Goal: Task Accomplishment & Management: Manage account settings

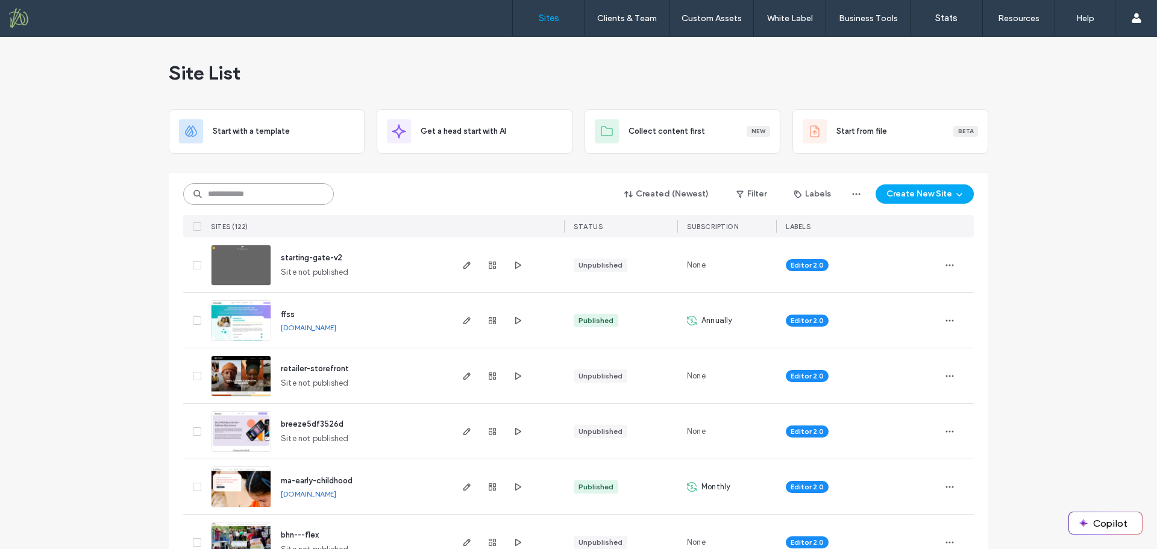
click at [306, 199] on input at bounding box center [258, 194] width 151 height 22
type input "*****"
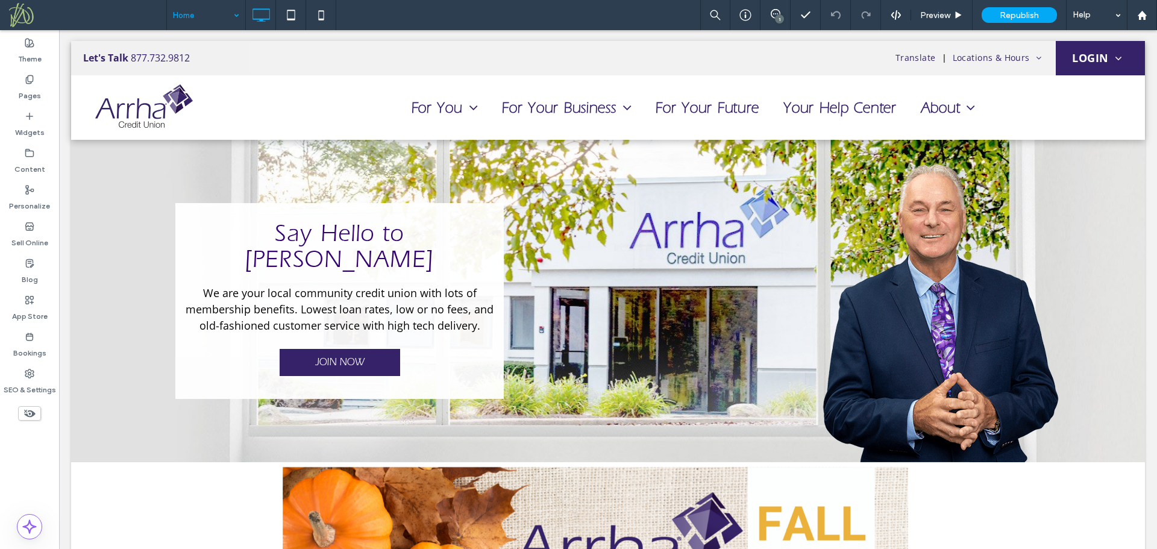
drag, startPoint x: 0, startPoint y: 0, endPoint x: 214, endPoint y: 20, distance: 214.8
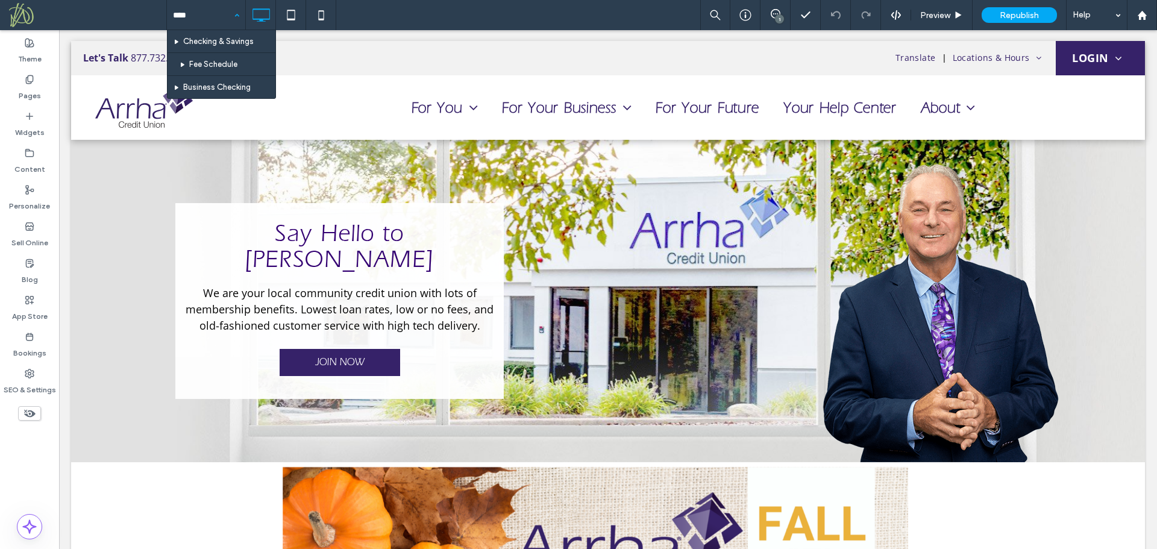
type input "*****"
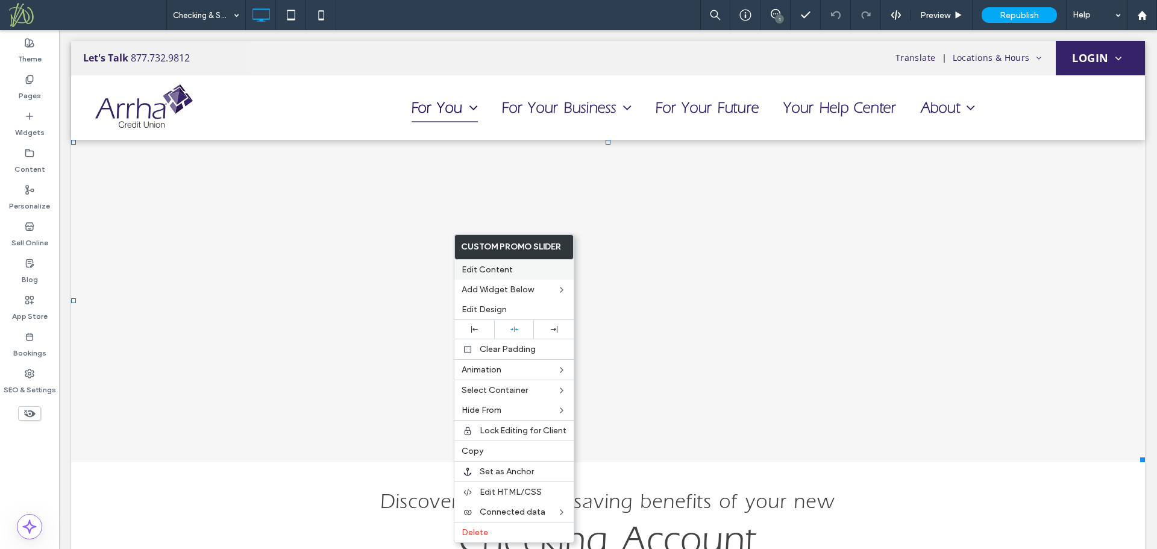
click at [502, 272] on span "Edit Content" at bounding box center [486, 269] width 51 height 10
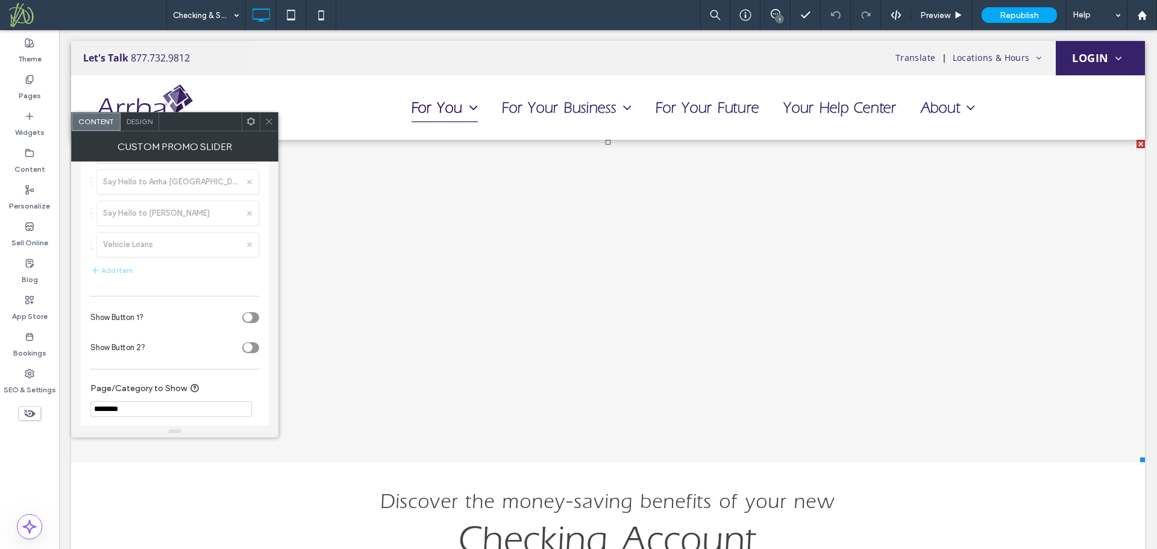
scroll to position [256, 0]
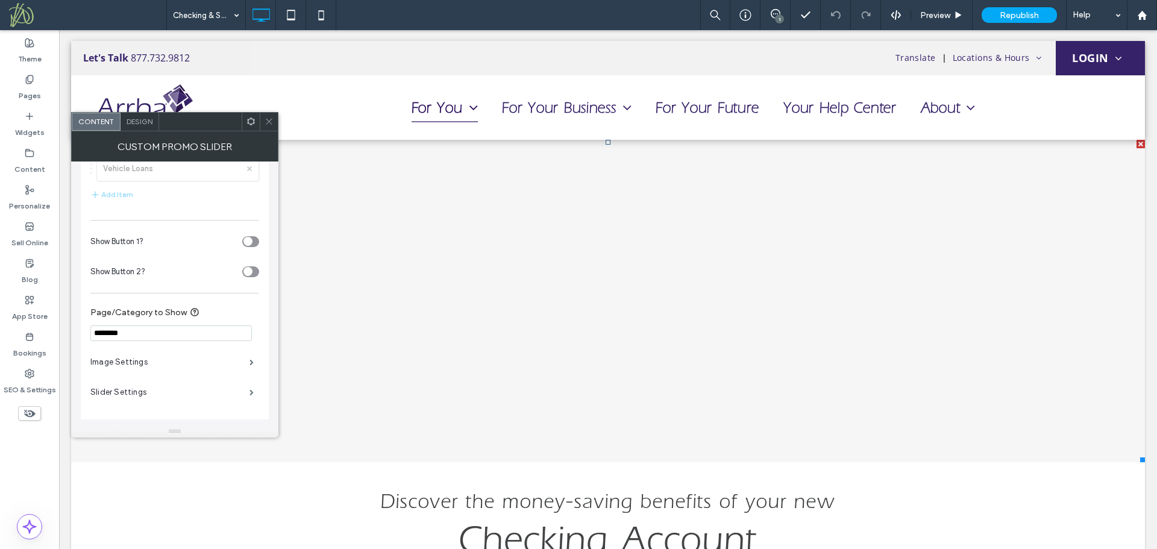
click at [269, 123] on icon at bounding box center [268, 121] width 9 height 9
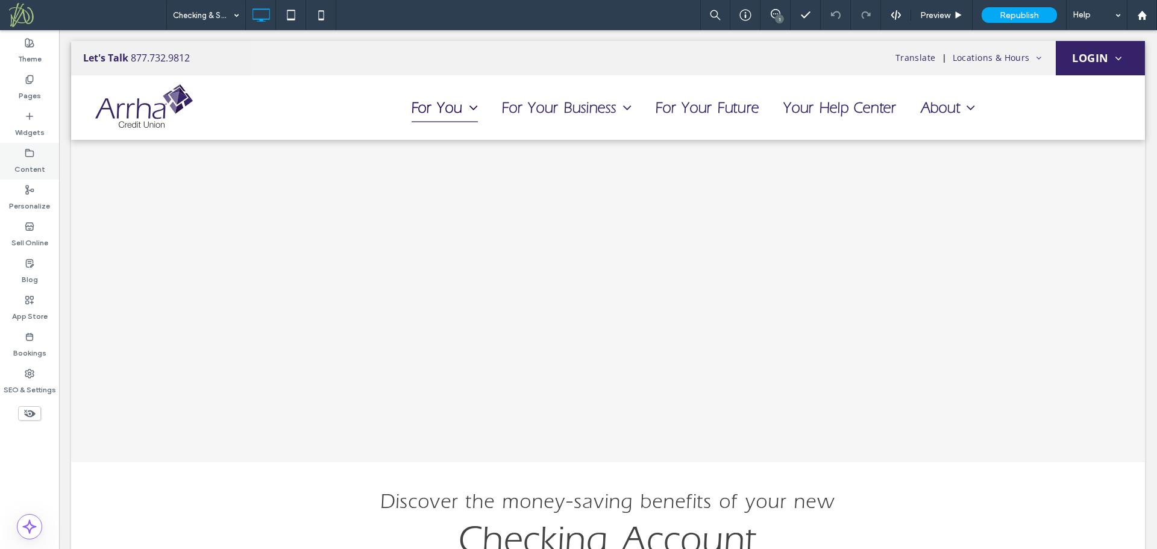
click at [34, 167] on label "Content" at bounding box center [29, 166] width 31 height 17
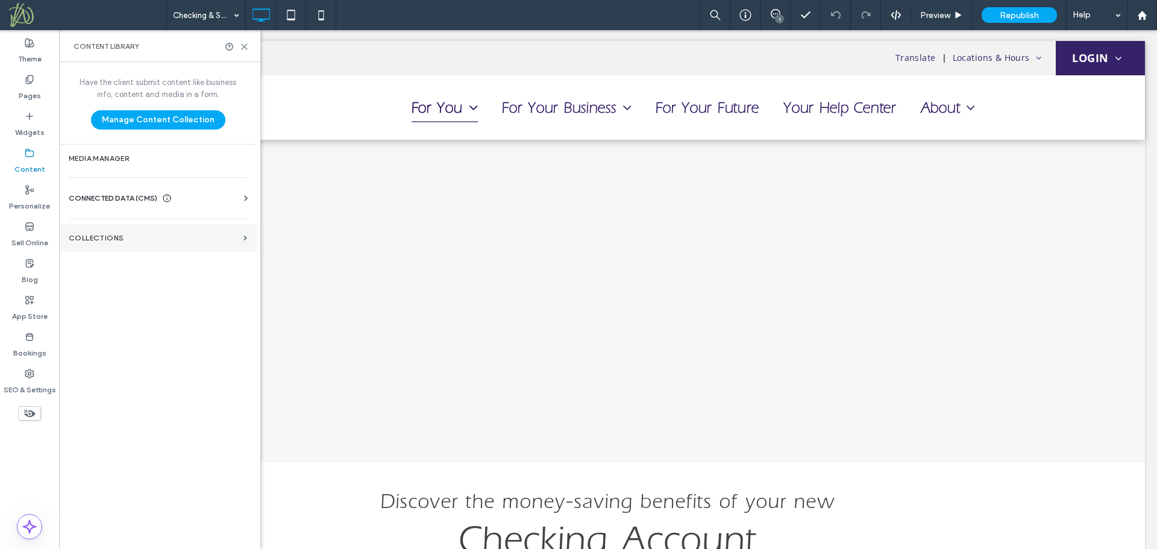
click at [99, 242] on section "Collections" at bounding box center [158, 238] width 198 height 28
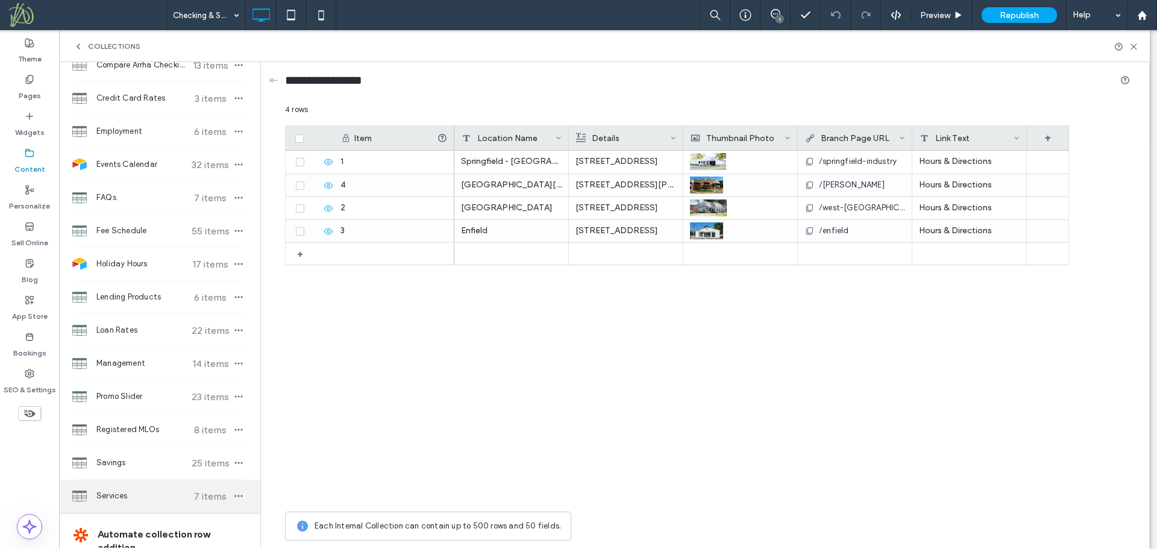
scroll to position [120, 0]
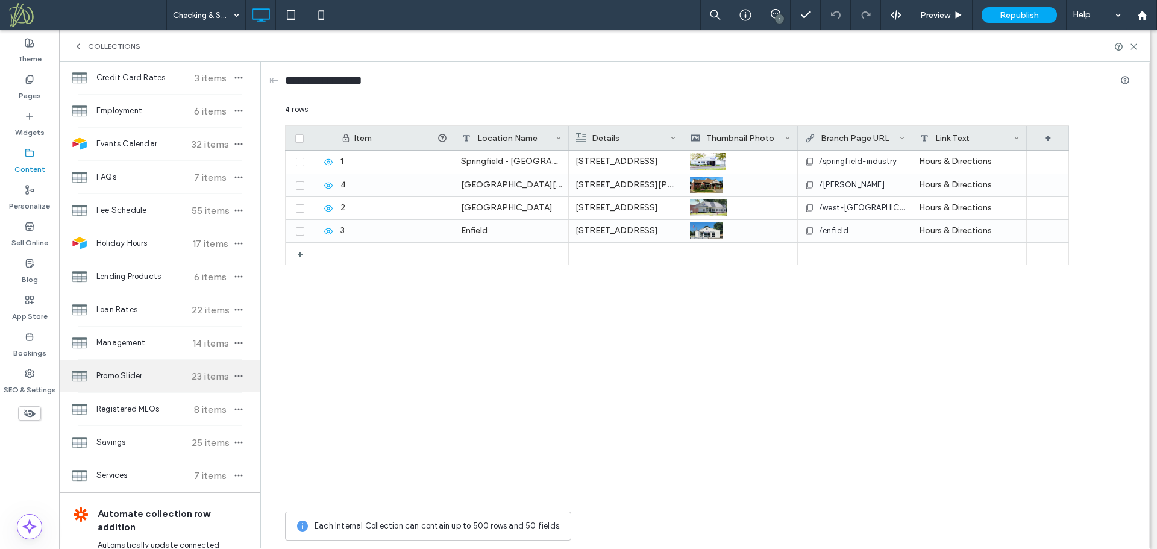
click at [123, 378] on span "Promo Slider" at bounding box center [141, 376] width 90 height 12
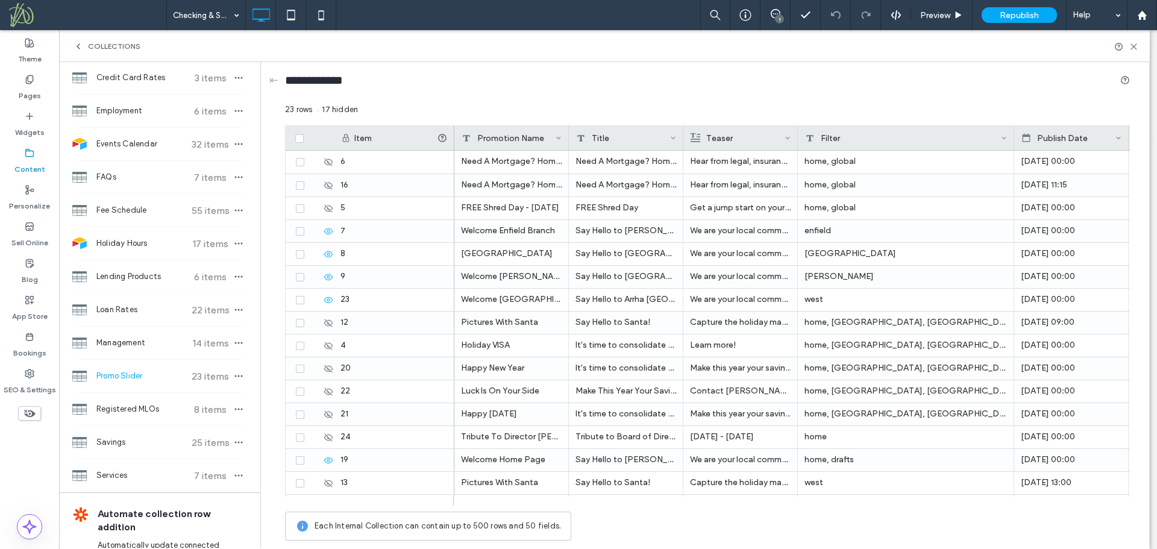
drag, startPoint x: 910, startPoint y: 142, endPoint x: 995, endPoint y: 144, distance: 85.0
click at [1011, 131] on div at bounding box center [1013, 138] width 5 height 24
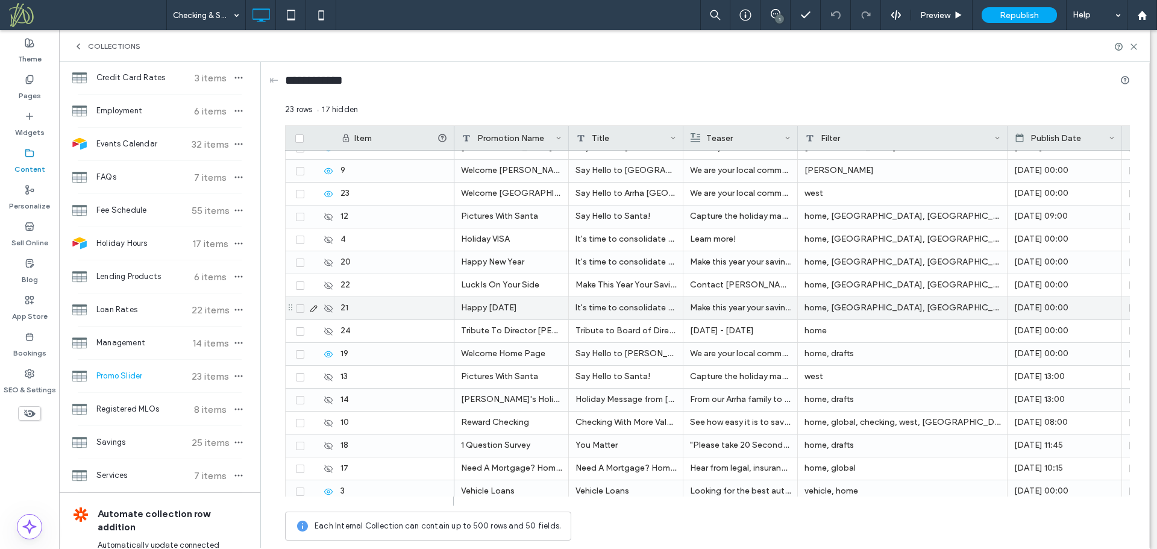
scroll to position [120, 0]
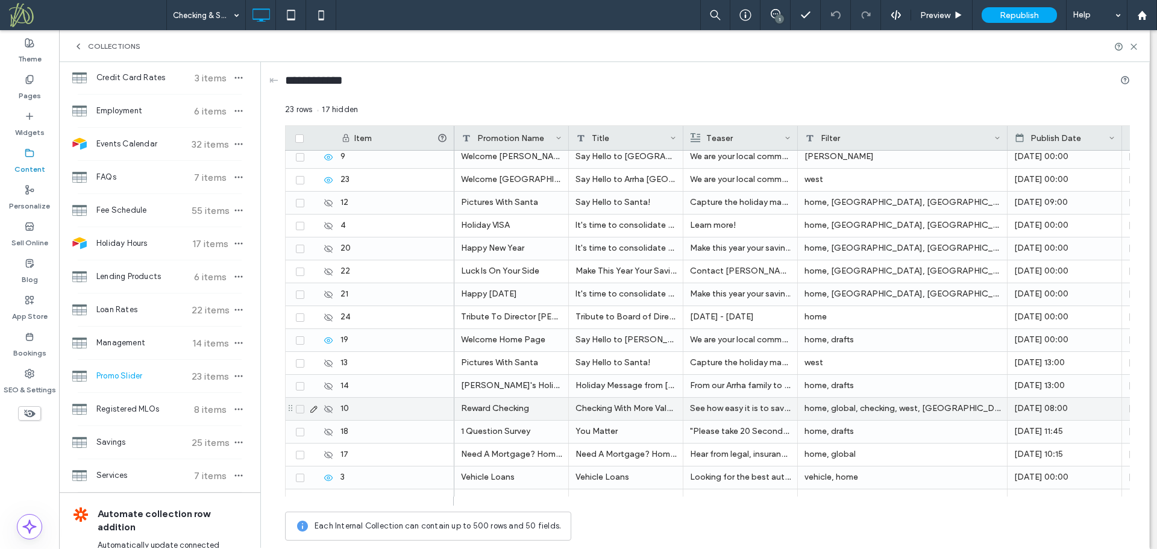
click at [317, 410] on icon at bounding box center [314, 409] width 10 height 10
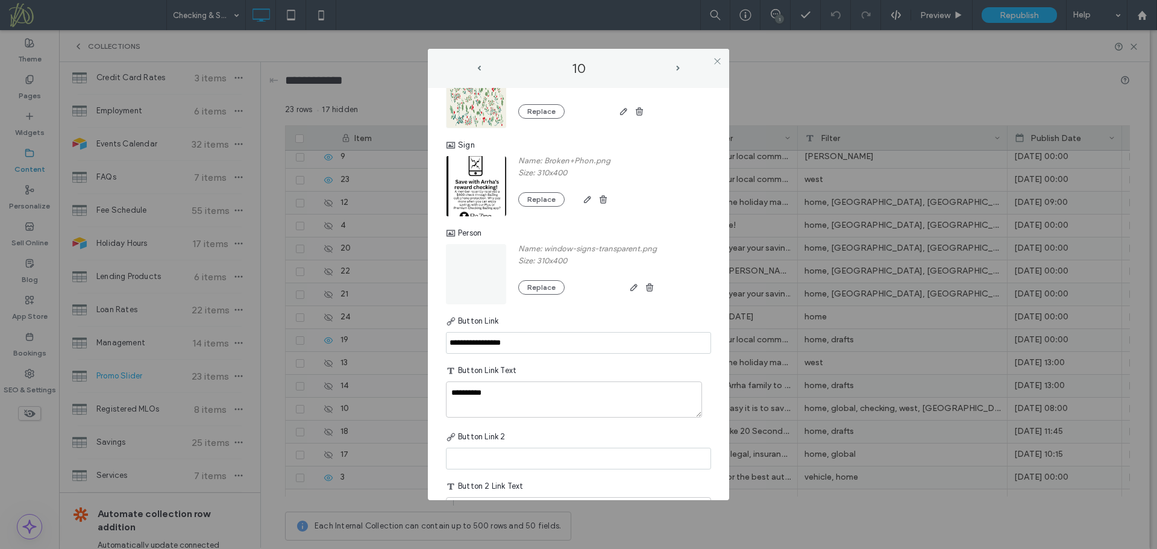
scroll to position [481, 0]
click at [718, 58] on icon at bounding box center [717, 61] width 9 height 9
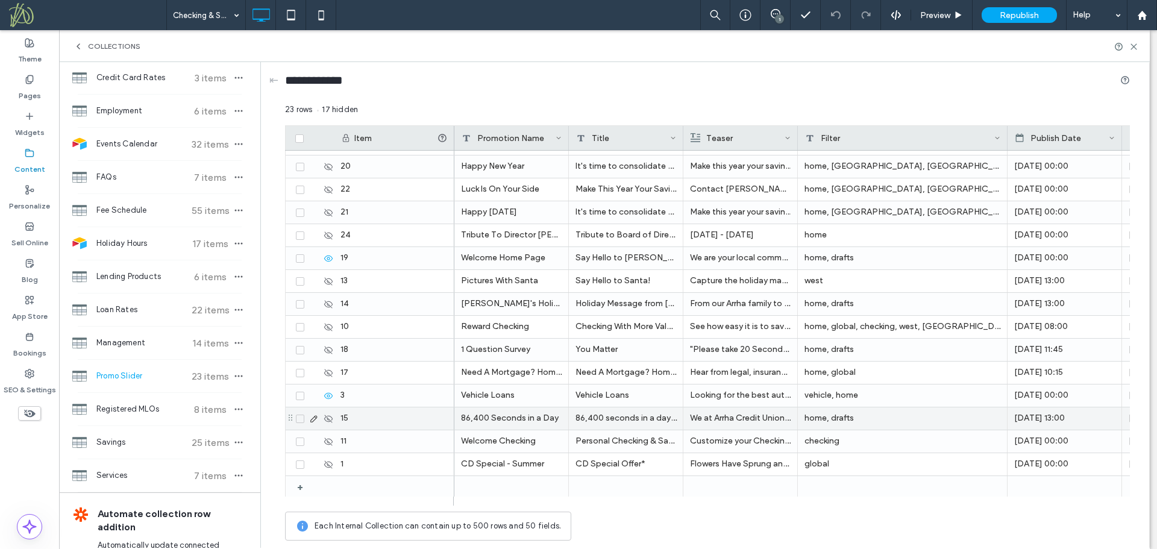
scroll to position [204, 0]
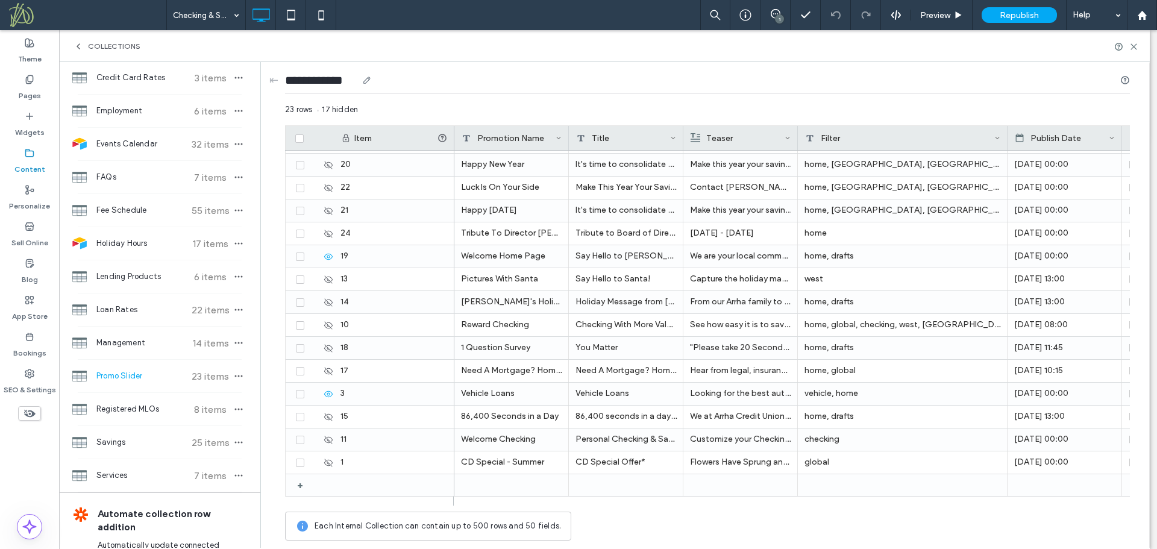
click at [879, 93] on div "**********" at bounding box center [707, 83] width 845 height 22
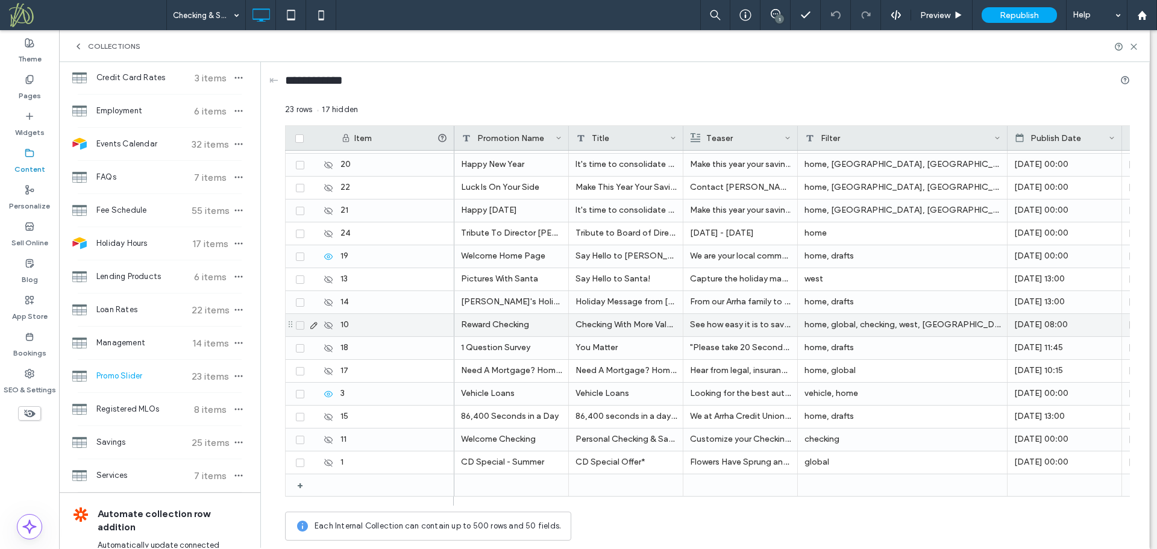
click at [313, 328] on icon at bounding box center [314, 325] width 10 height 10
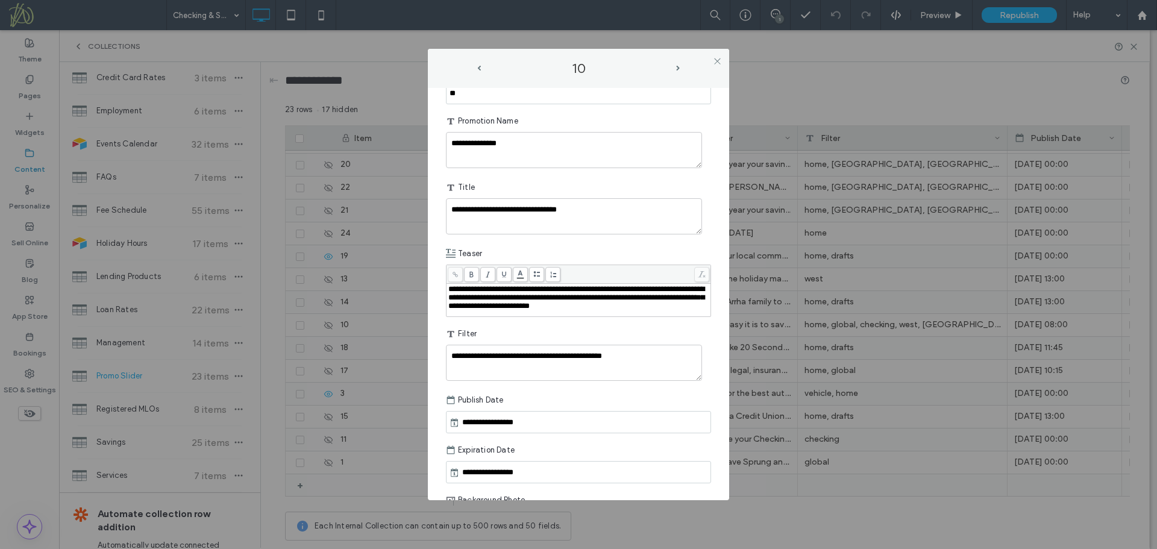
scroll to position [172, 0]
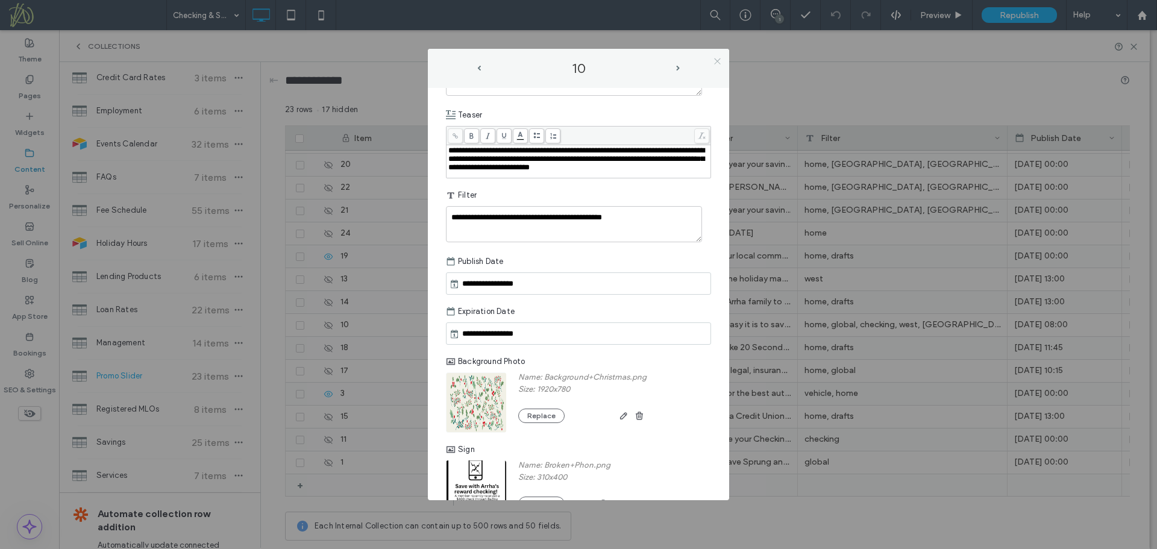
click at [716, 63] on icon at bounding box center [717, 61] width 9 height 9
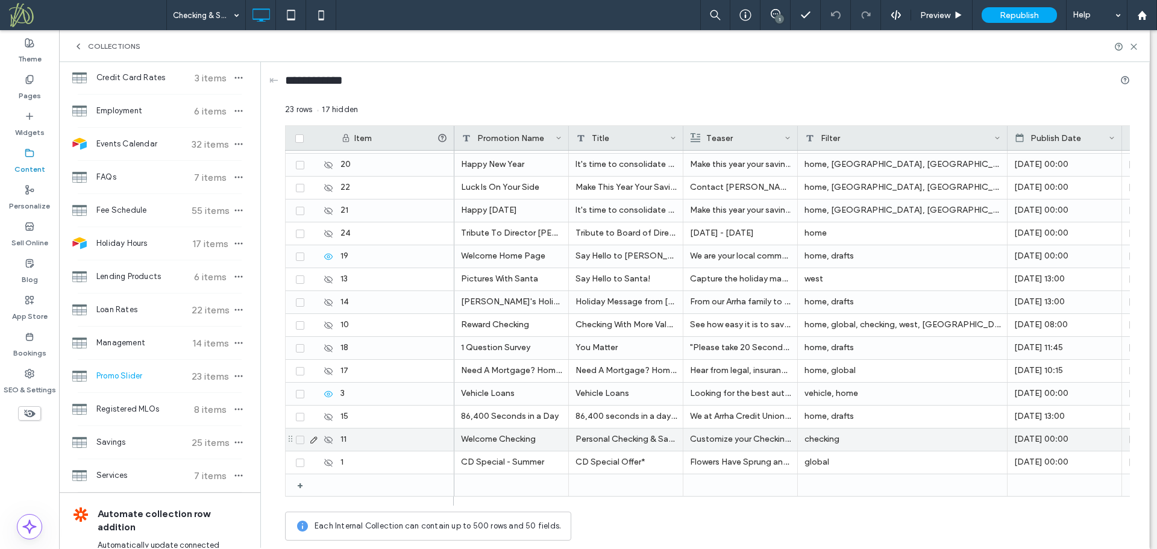
click at [315, 443] on icon at bounding box center [314, 440] width 10 height 10
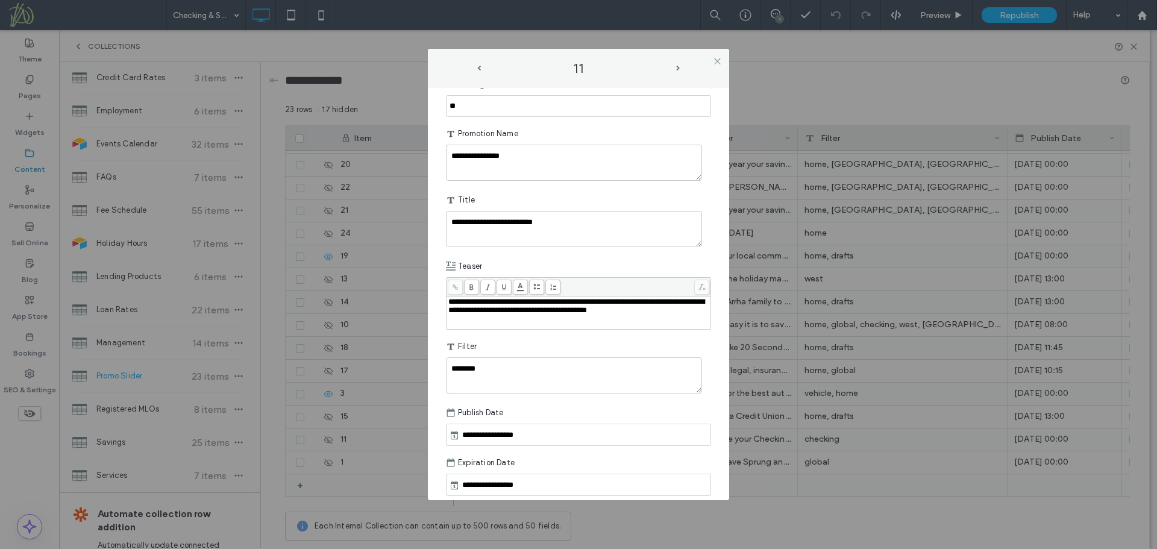
scroll to position [0, 0]
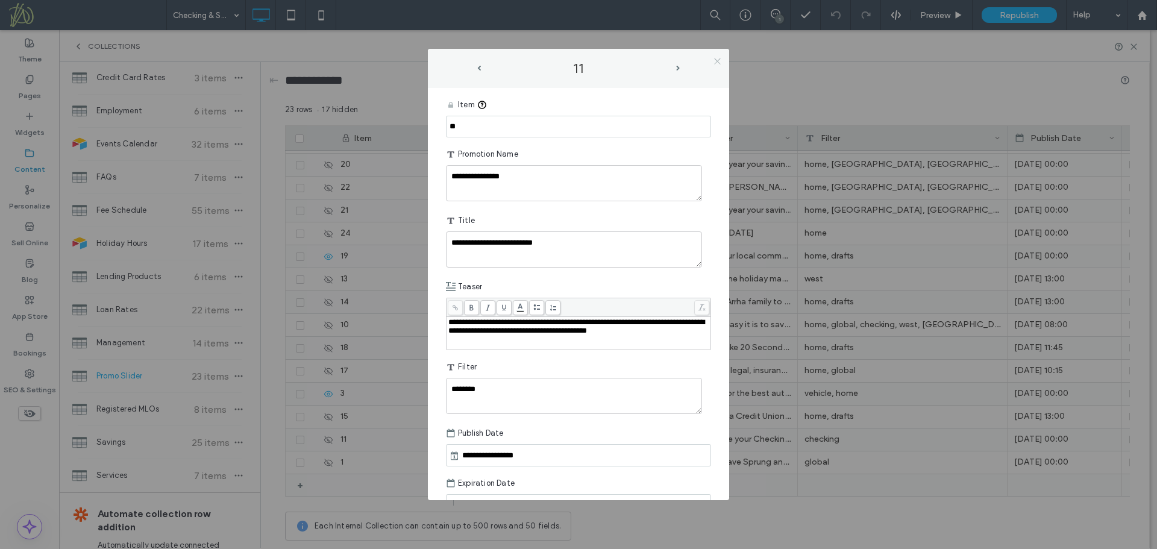
click at [714, 60] on icon at bounding box center [717, 61] width 9 height 9
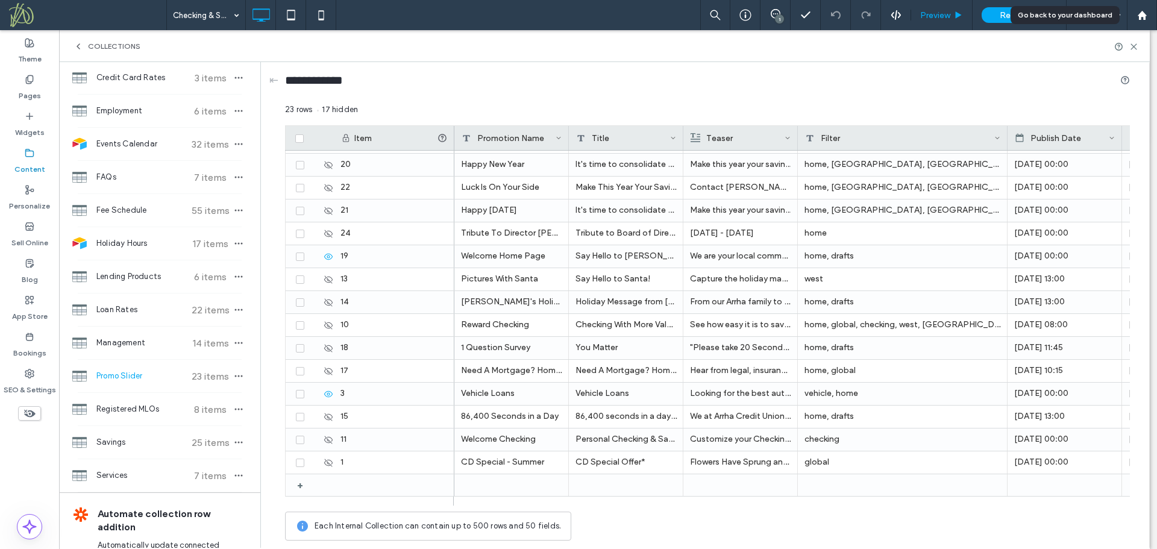
drag, startPoint x: 1147, startPoint y: 14, endPoint x: 952, endPoint y: 2, distance: 195.6
click at [1147, 14] on div at bounding box center [1141, 15] width 29 height 10
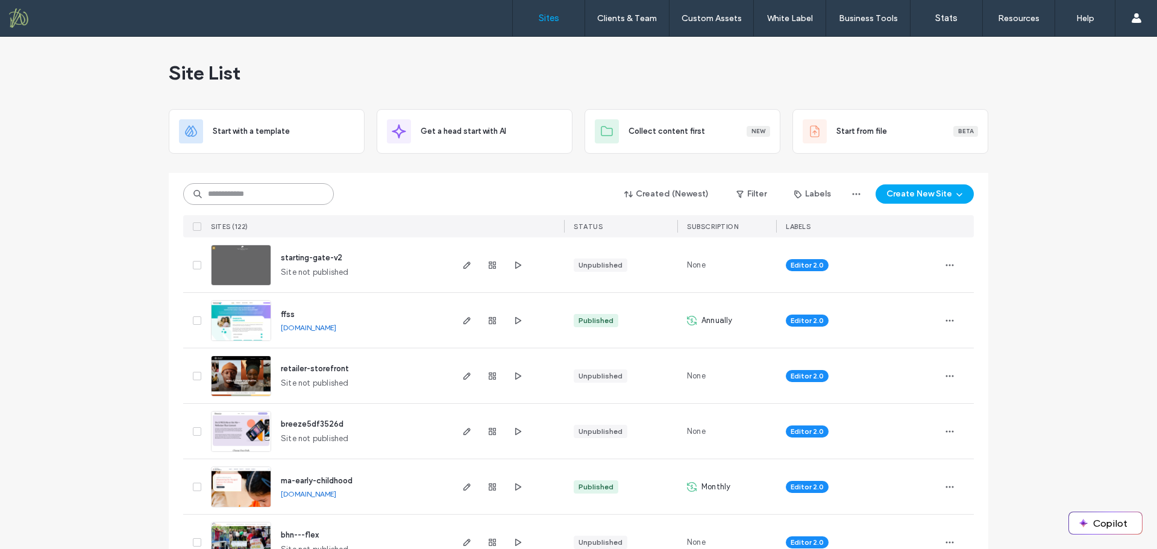
click at [273, 193] on input at bounding box center [258, 194] width 151 height 22
type input "*******"
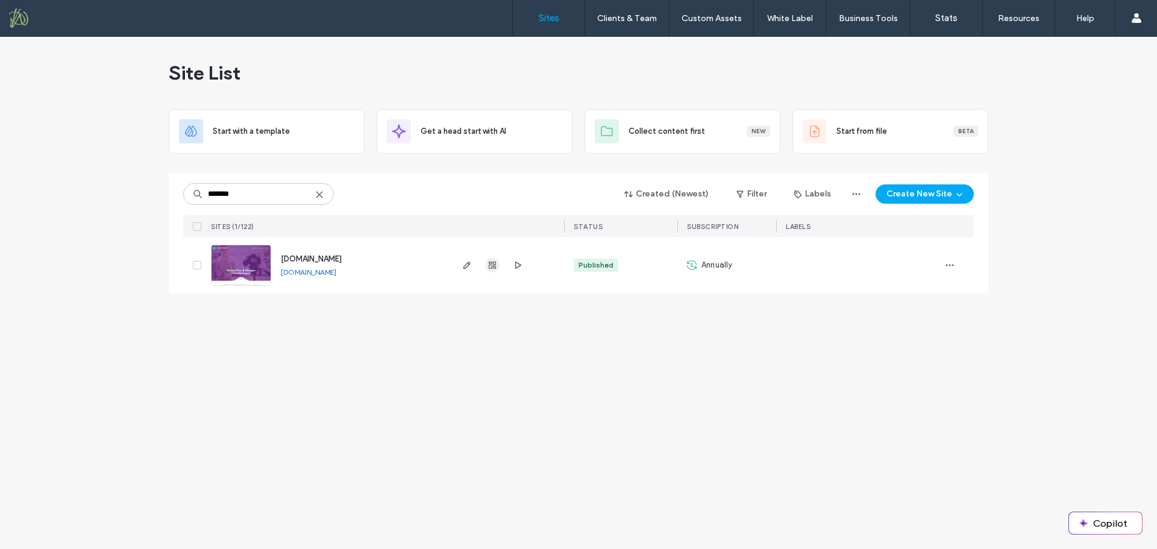
click at [493, 270] on span "button" at bounding box center [492, 265] width 14 height 14
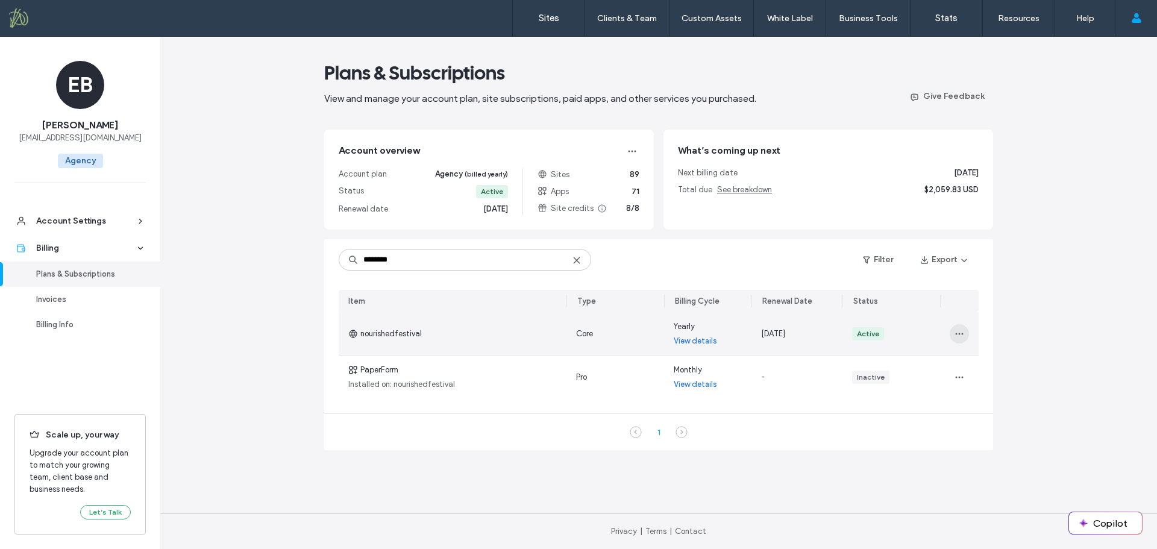
click at [961, 335] on icon "button" at bounding box center [959, 334] width 10 height 10
click at [994, 387] on span "Turn Off Auto Renew" at bounding box center [996, 388] width 73 height 12
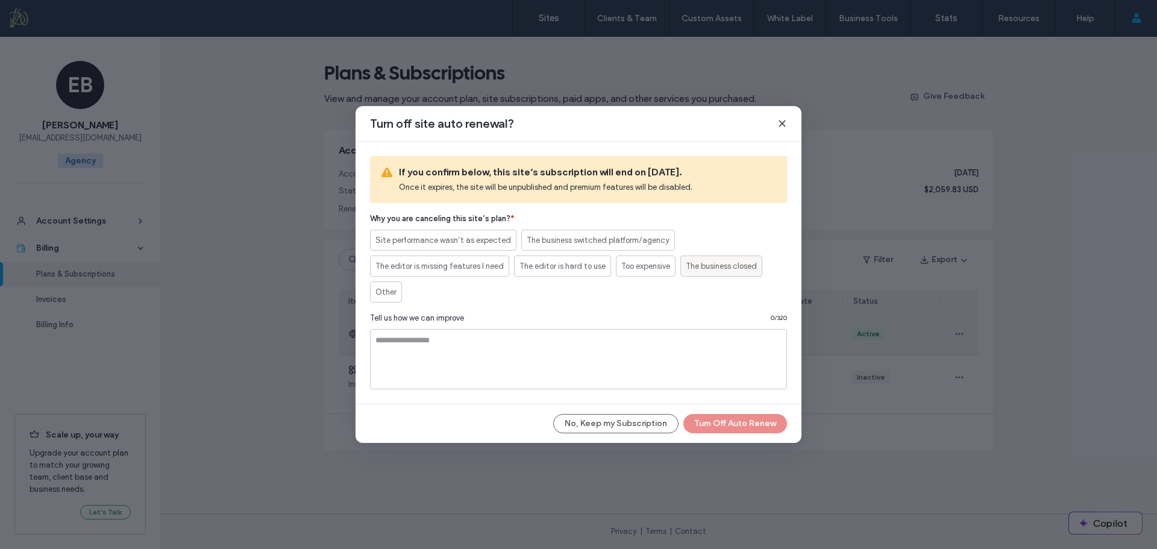
click at [703, 268] on span "The business closed" at bounding box center [721, 266] width 71 height 12
drag, startPoint x: 714, startPoint y: 422, endPoint x: 708, endPoint y: 414, distance: 9.9
click at [713, 422] on button "Turn Off Auto Renew" at bounding box center [735, 423] width 104 height 19
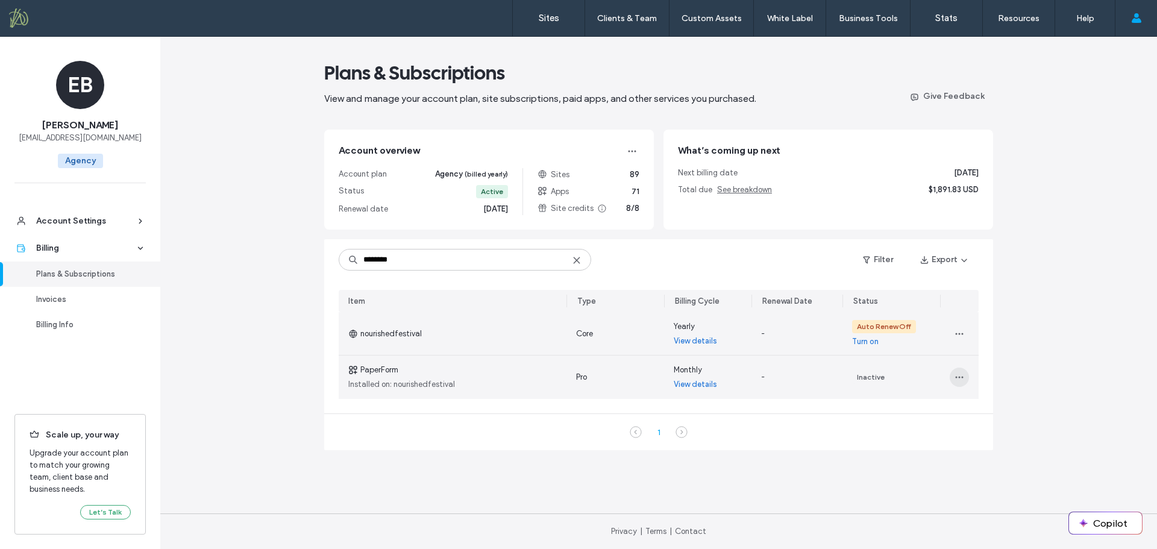
click at [955, 378] on icon "button" at bounding box center [959, 377] width 10 height 10
click at [490, 366] on div "PaperForm Installed on: nourishedfestival" at bounding box center [453, 376] width 228 height 43
